Goal: Information Seeking & Learning: Learn about a topic

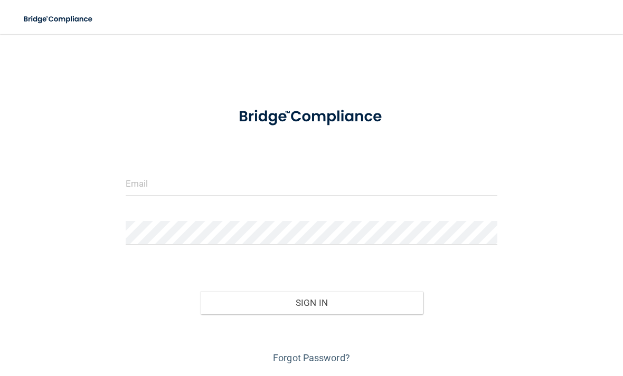
click at [329, 161] on form "Invalid email/password. You don't have permission to access that page. Sign In …" at bounding box center [311, 232] width 371 height 270
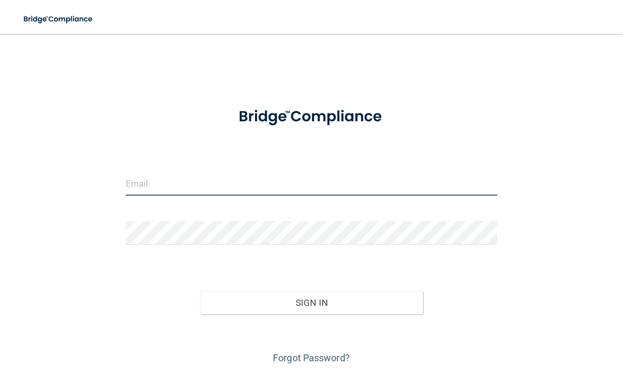
click at [213, 195] on input "email" at bounding box center [311, 184] width 371 height 24
type input "[EMAIL_ADDRESS][DOMAIN_NAME]"
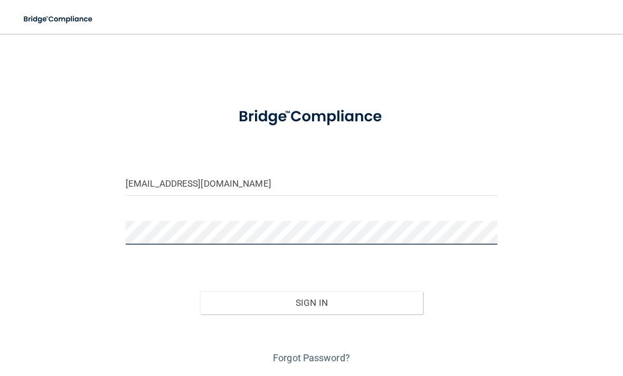
click at [311, 302] on button "Sign In" at bounding box center [311, 302] width 223 height 23
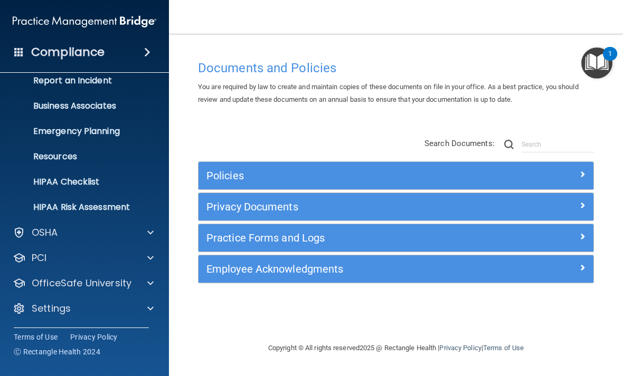
scroll to position [62, 0]
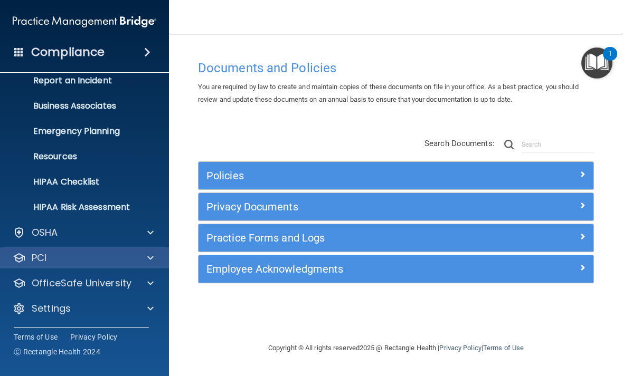
click at [144, 258] on div at bounding box center [149, 258] width 26 height 13
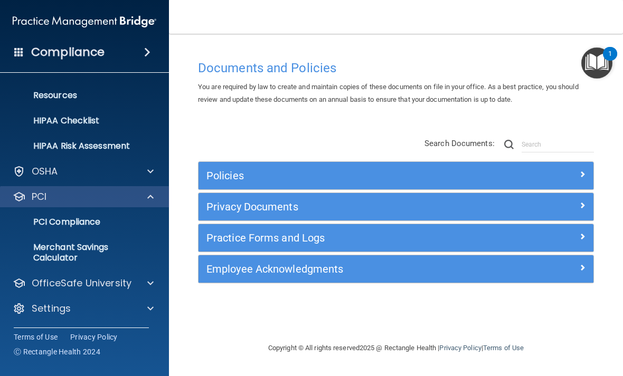
scroll to position [123, 0]
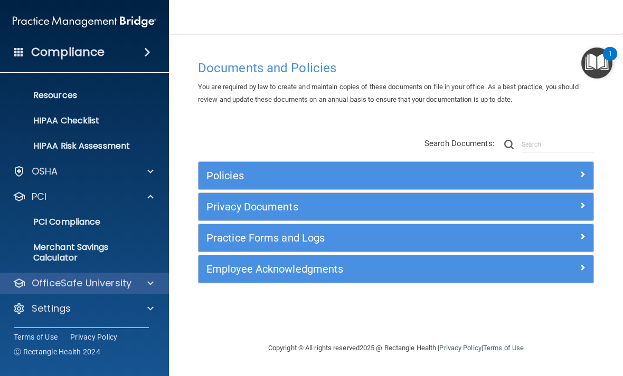
click at [95, 281] on p "OfficeSafe University" at bounding box center [82, 283] width 100 height 13
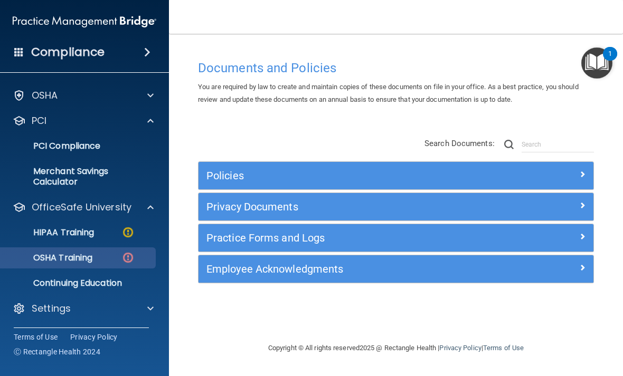
click at [69, 260] on p "OSHA Training" at bounding box center [49, 258] width 85 height 11
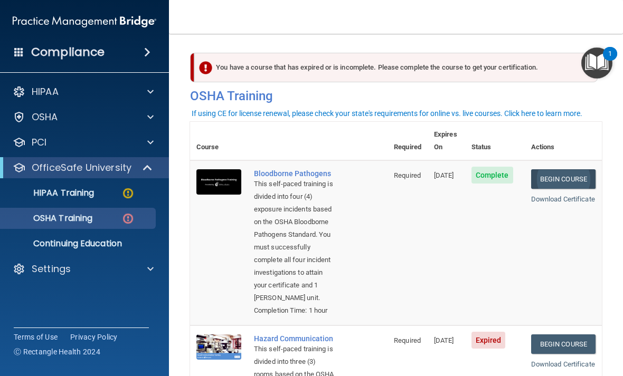
click at [580, 169] on link "Begin Course" at bounding box center [563, 179] width 64 height 20
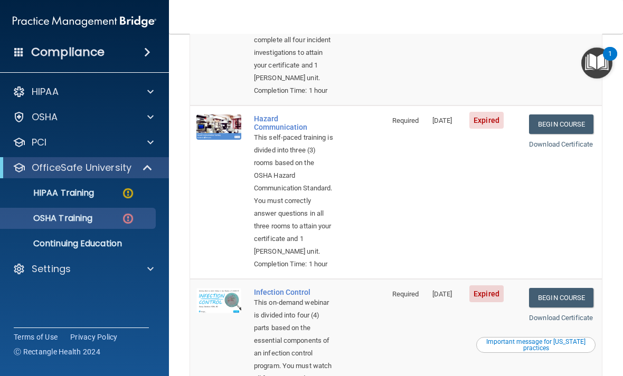
scroll to position [221, 0]
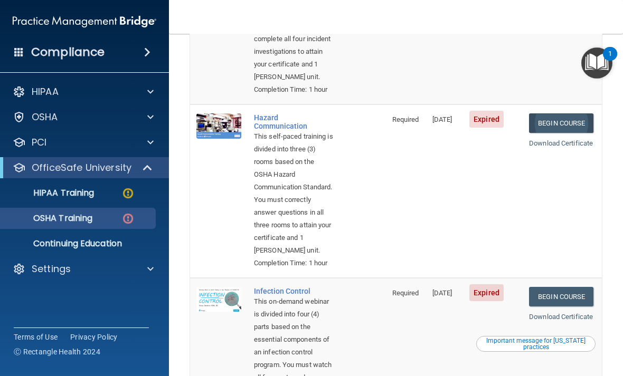
click at [573, 133] on link "Begin Course" at bounding box center [561, 123] width 64 height 20
